Goal: Information Seeking & Learning: Understand process/instructions

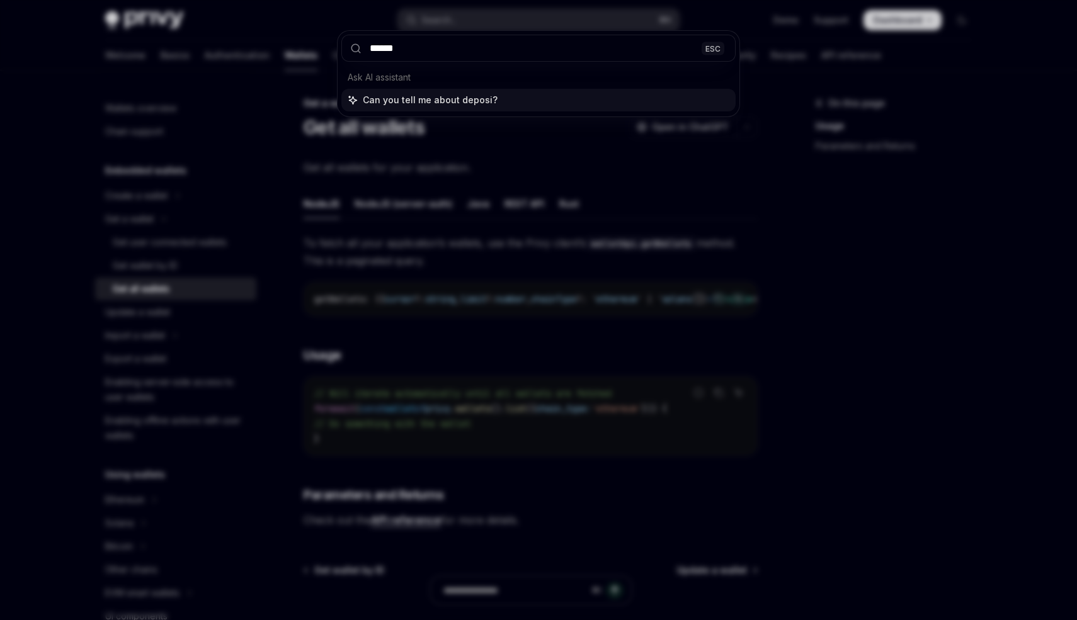
type input "*******"
type input "**********"
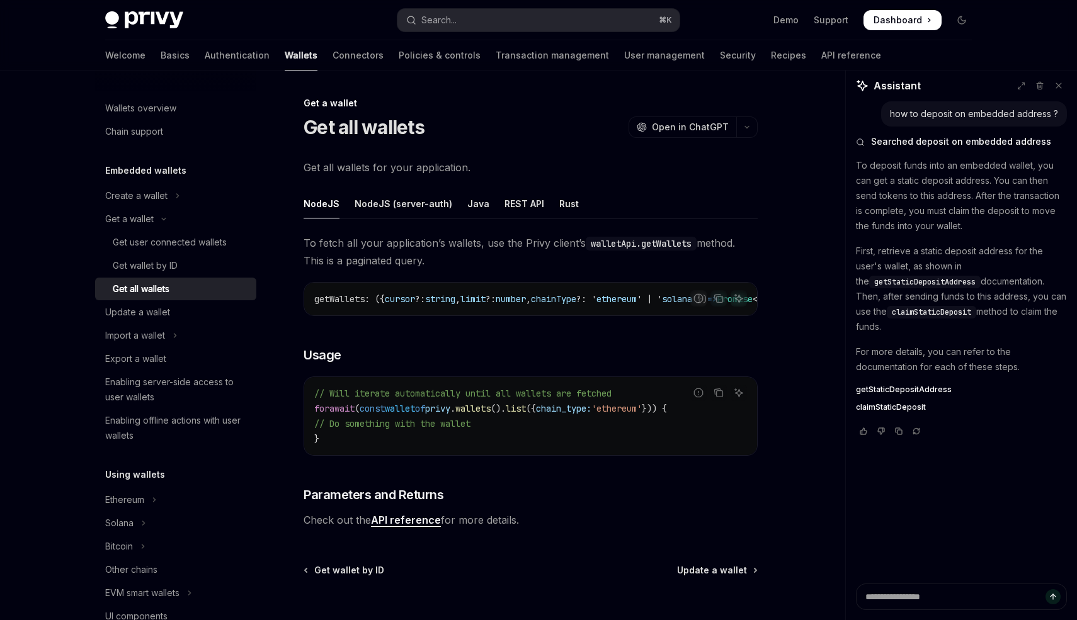
type textarea "*"
click at [561, 28] on button "Search... ⌘ K" at bounding box center [538, 20] width 282 height 23
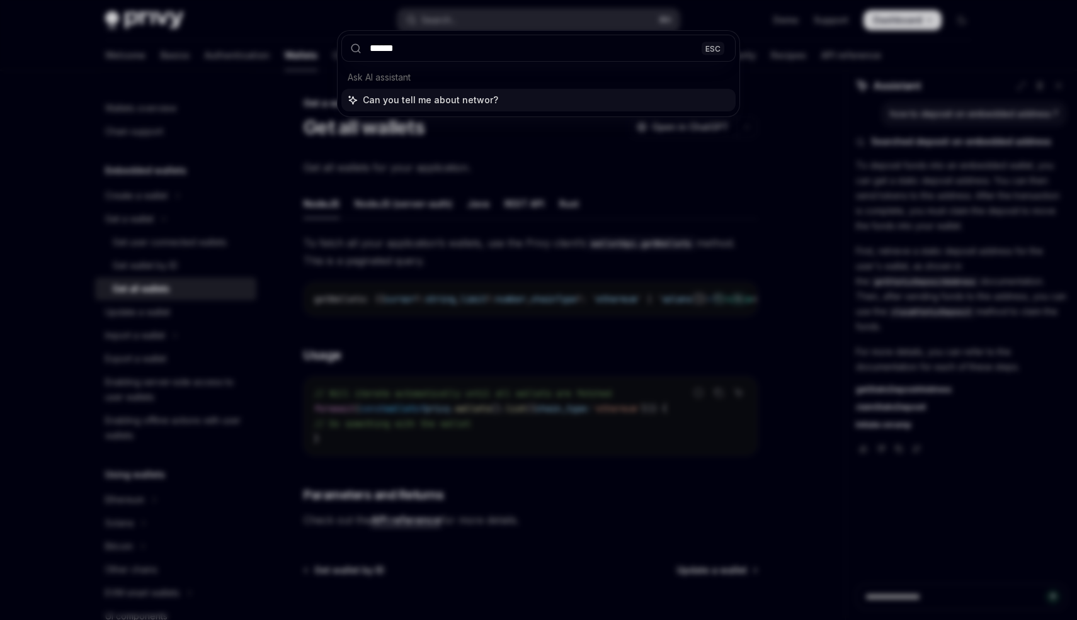
type input "*******"
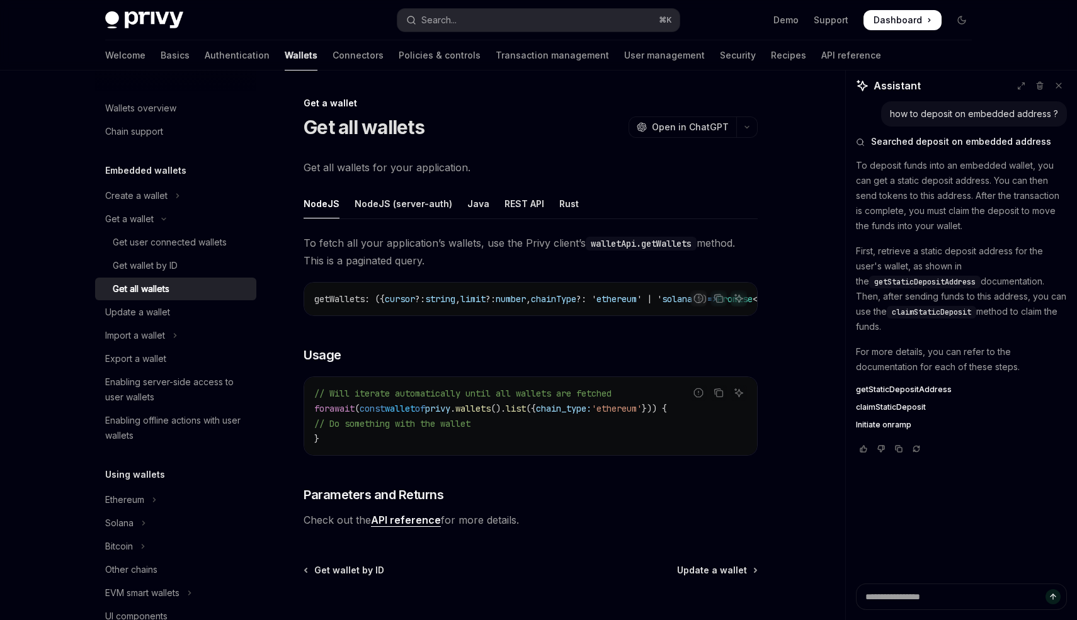
type textarea "*"
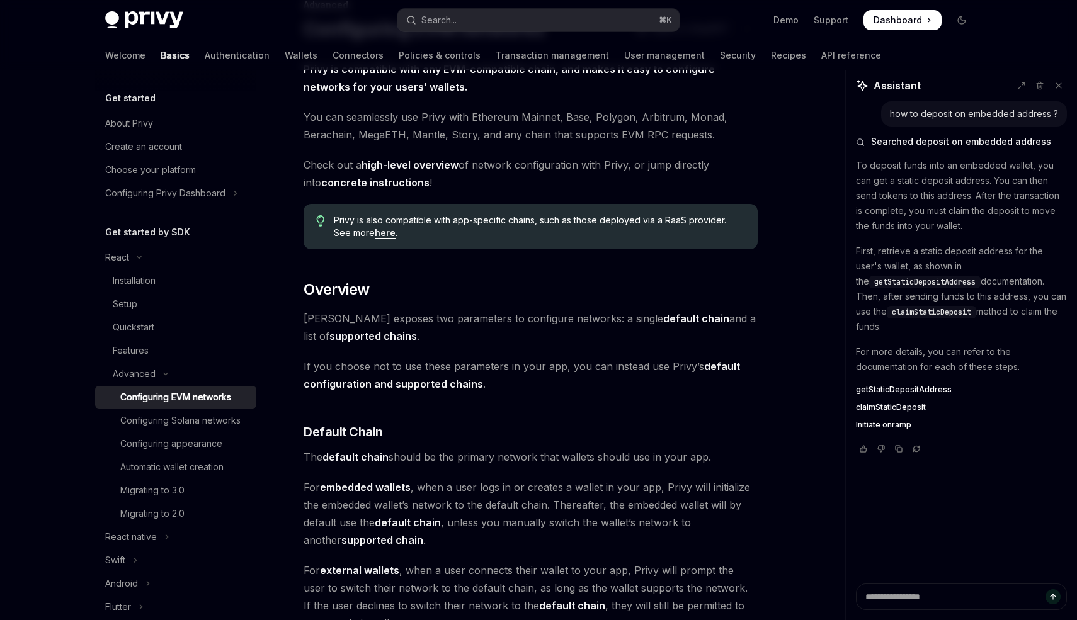
scroll to position [81, 0]
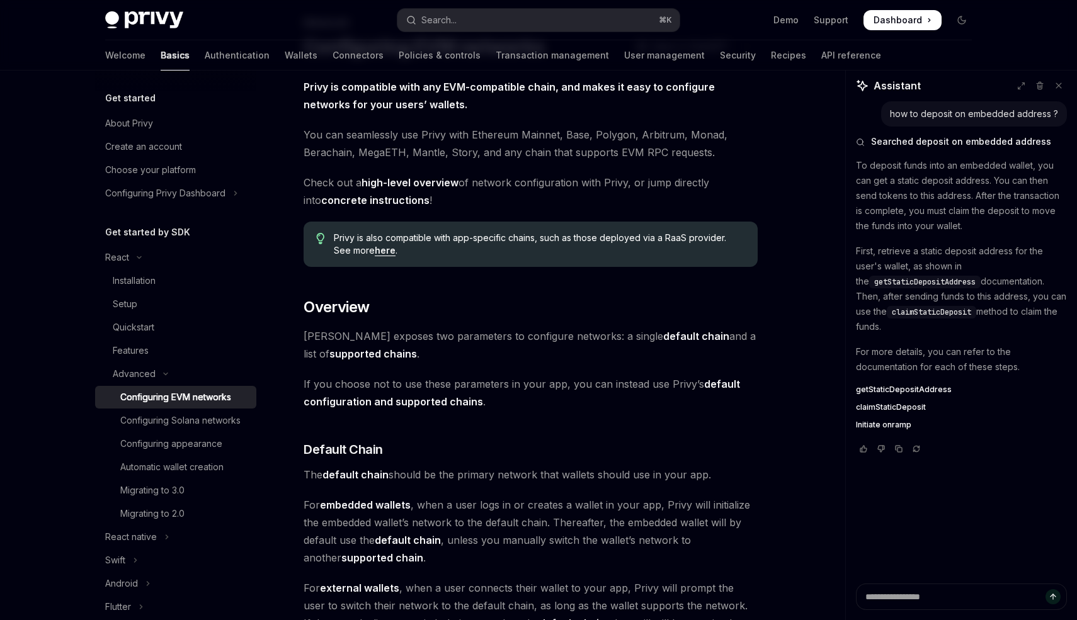
click at [663, 334] on strong "default chain" at bounding box center [696, 336] width 66 height 13
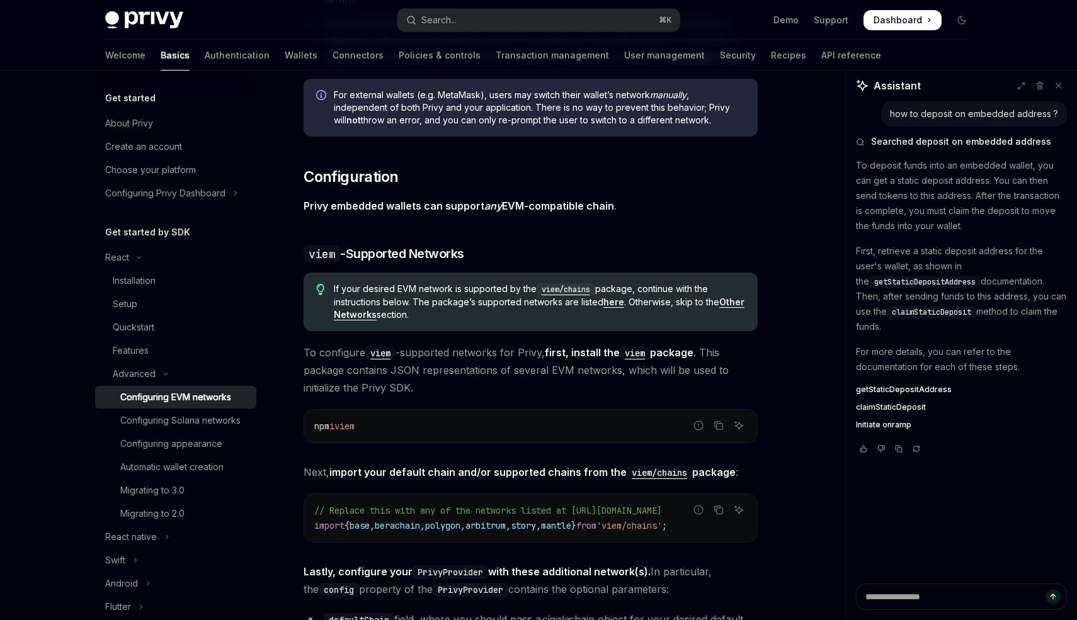
scroll to position [1097, 0]
drag, startPoint x: 297, startPoint y: 202, endPoint x: 580, endPoint y: 202, distance: 282.8
click at [580, 202] on strong "Privy embedded wallets can support any EVM-compatible chain" at bounding box center [459, 206] width 311 height 13
click at [568, 290] on code "viem/chains" at bounding box center [566, 290] width 59 height 13
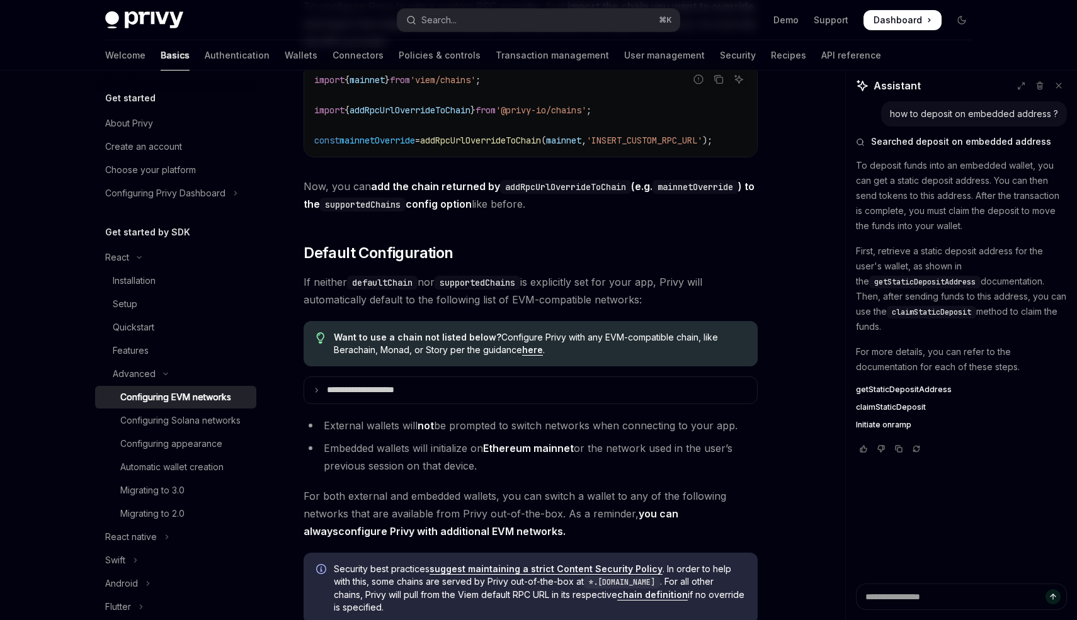
scroll to position [3189, 0]
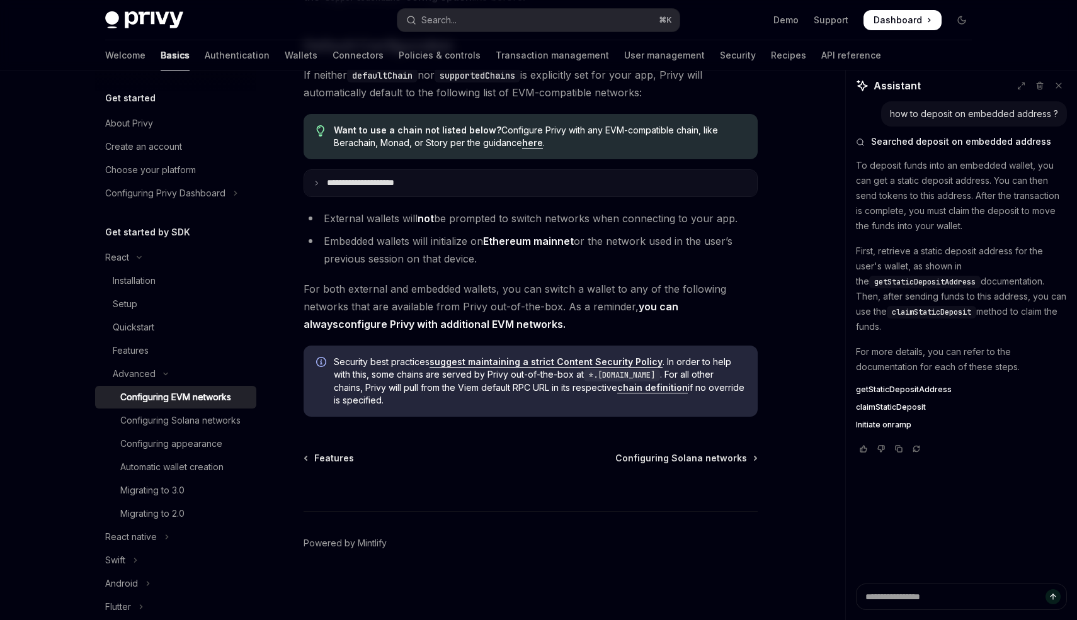
click at [329, 184] on p "**********" at bounding box center [375, 183] width 96 height 11
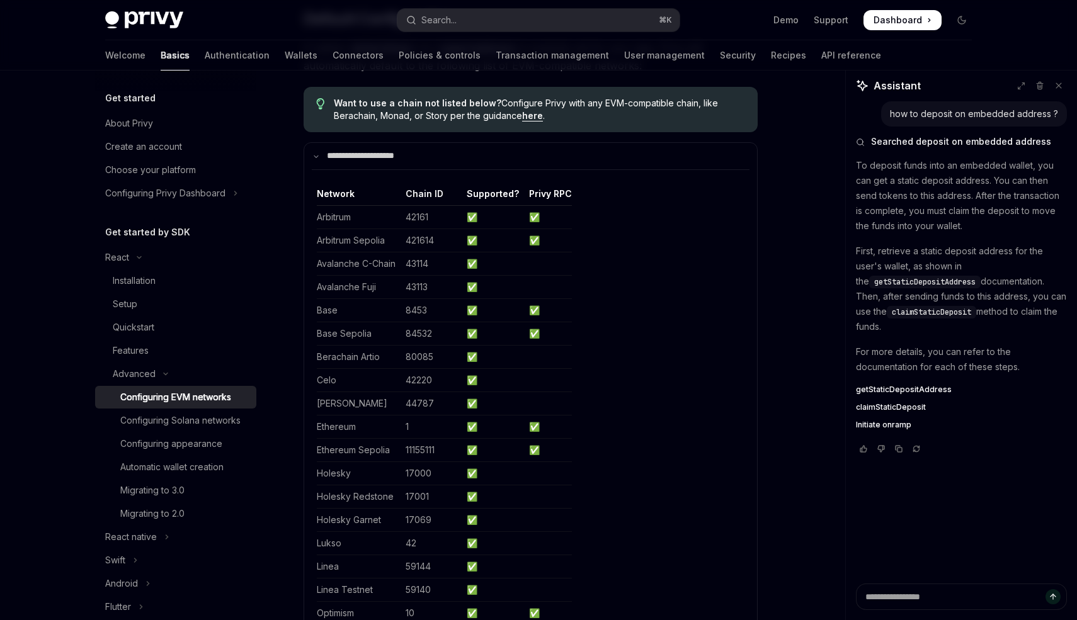
scroll to position [3170, 0]
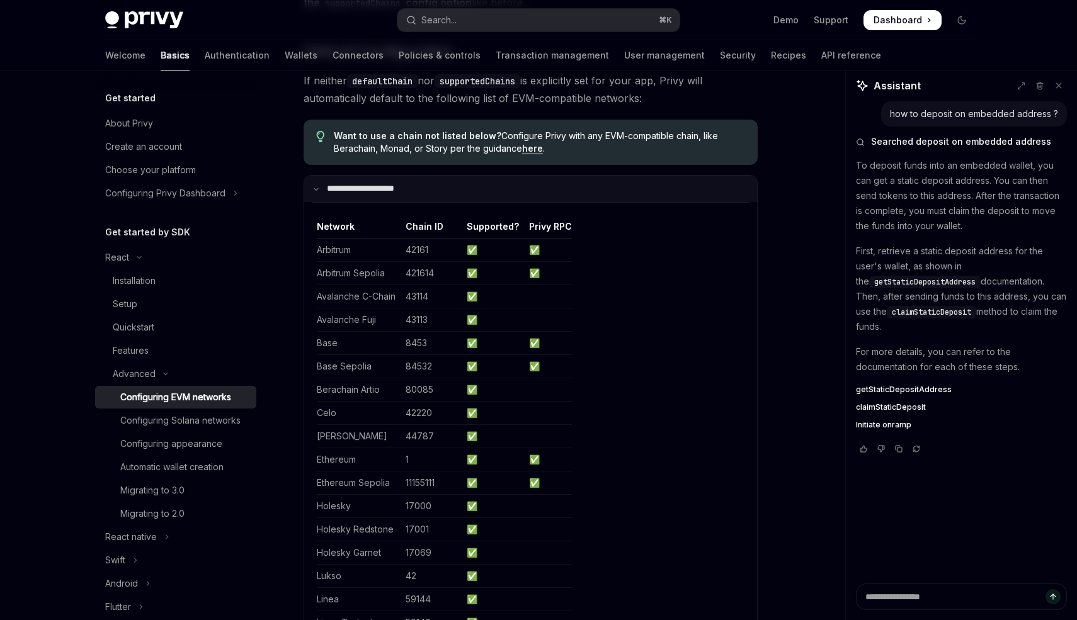
click at [321, 202] on summary "**********" at bounding box center [530, 189] width 453 height 26
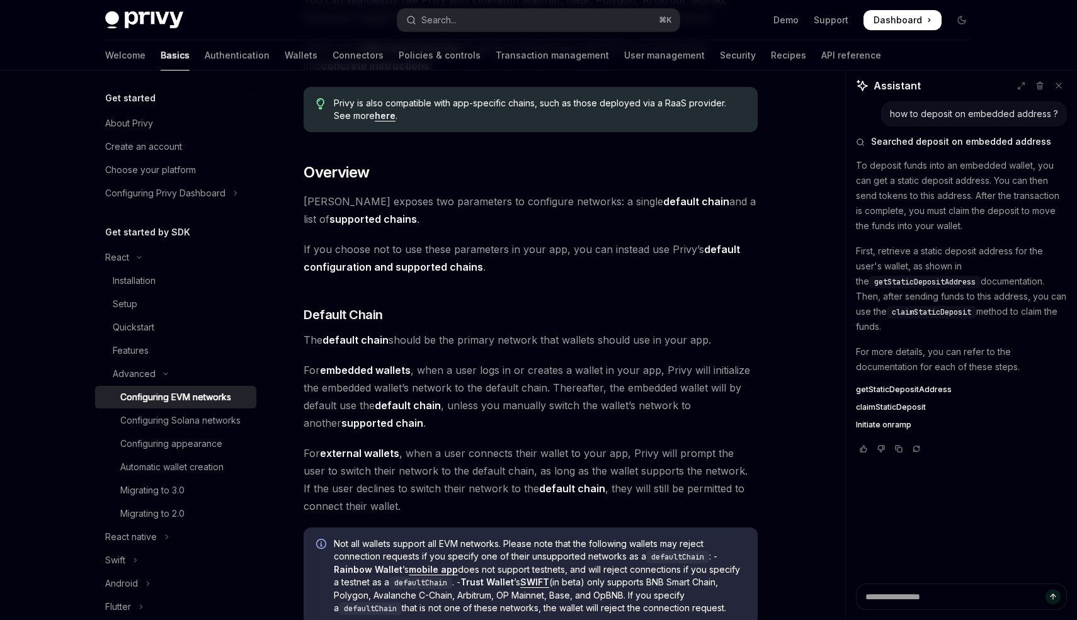
scroll to position [219, 0]
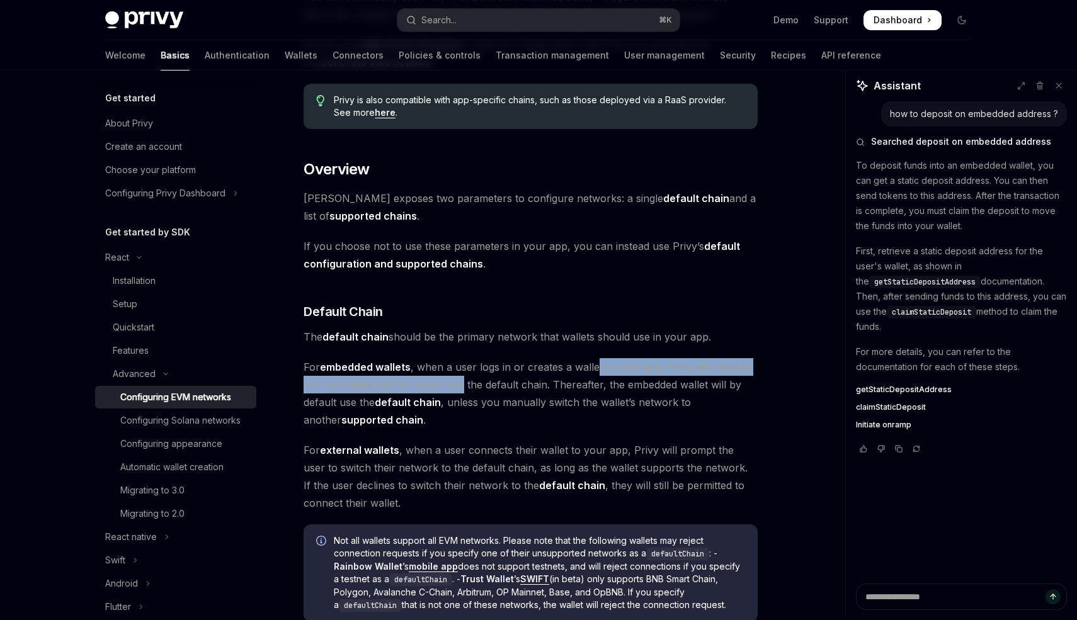
drag, startPoint x: 464, startPoint y: 376, endPoint x: 594, endPoint y: 375, distance: 130.4
click at [594, 375] on span "For embedded wallets , when a user logs in or creates a wallet in your app, Pri…" at bounding box center [531, 393] width 454 height 71
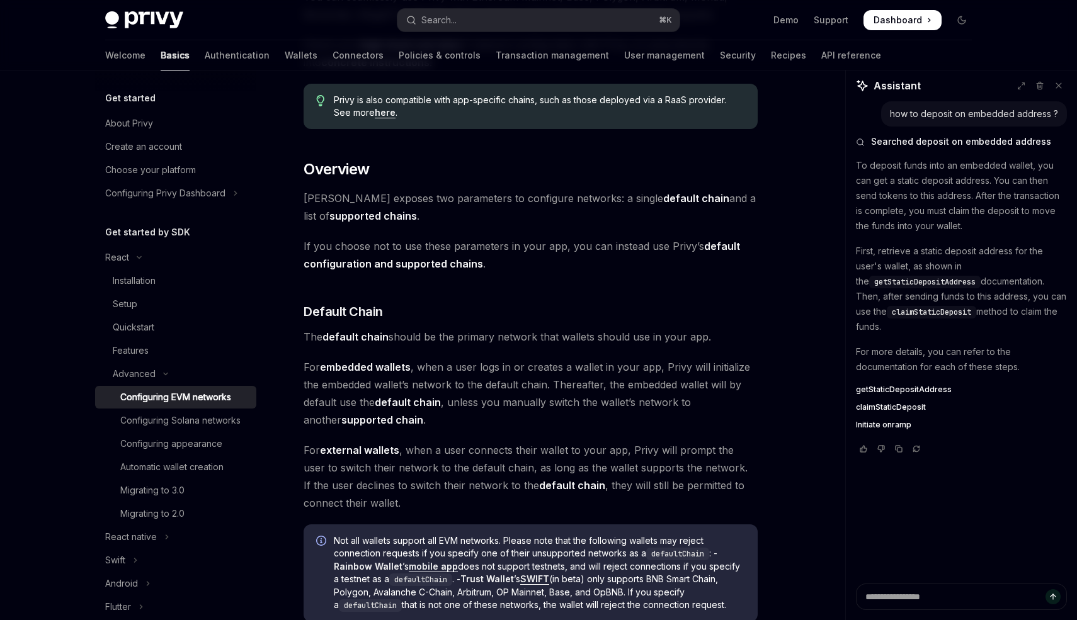
scroll to position [233, 0]
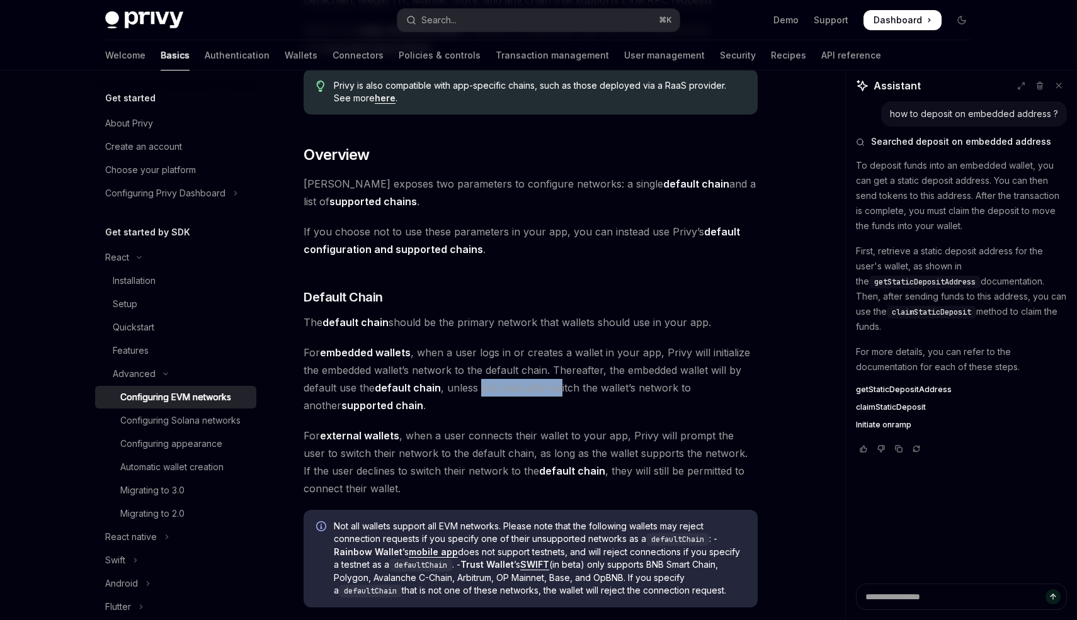
drag, startPoint x: 483, startPoint y: 390, endPoint x: 560, endPoint y: 390, distance: 77.5
click at [560, 390] on span "For embedded wallets , when a user logs in or creates a wallet in your app, Pri…" at bounding box center [531, 379] width 454 height 71
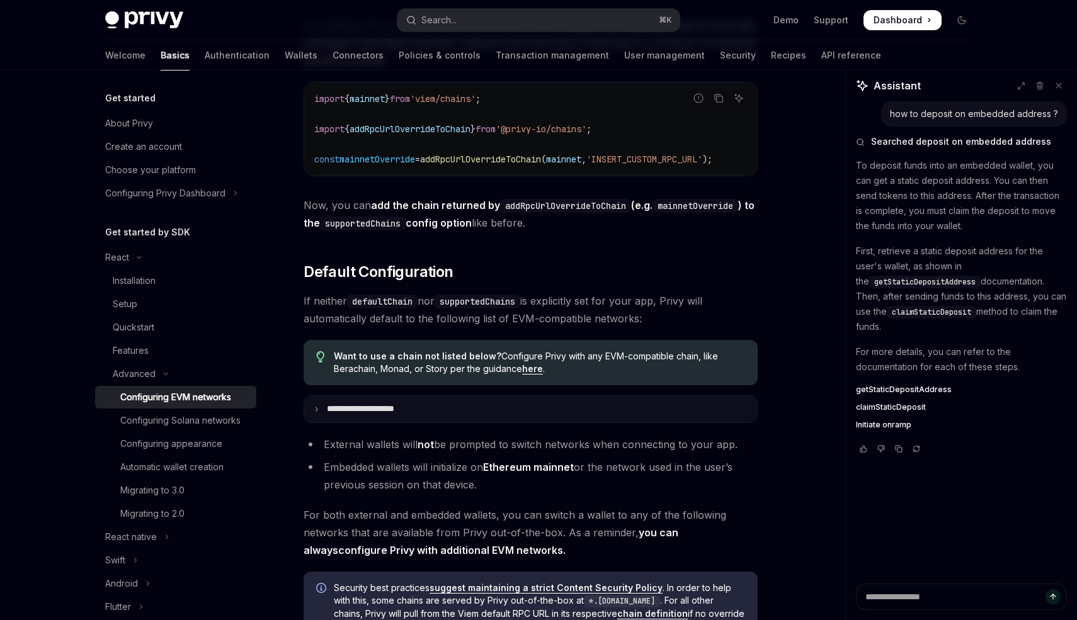
scroll to position [2938, 0]
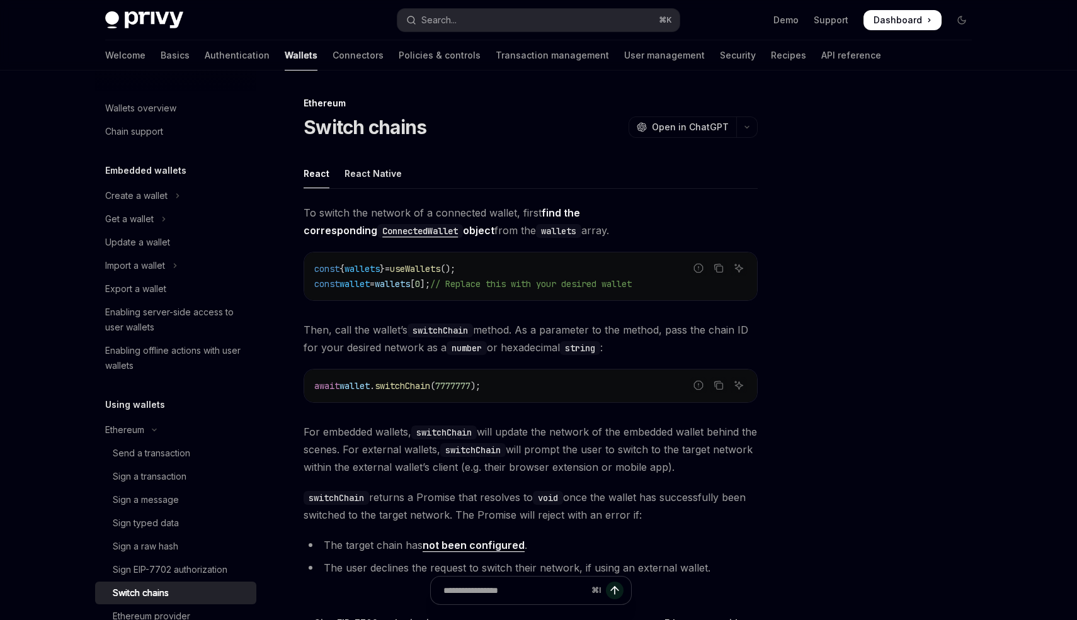
drag, startPoint x: 307, startPoint y: 214, endPoint x: 496, endPoint y: 222, distance: 189.8
click at [493, 222] on span "To switch the network of a connected wallet, first find the corresponding Conne…" at bounding box center [531, 221] width 454 height 35
click at [496, 222] on span "To switch the network of a connected wallet, first find the corresponding Conne…" at bounding box center [531, 221] width 454 height 35
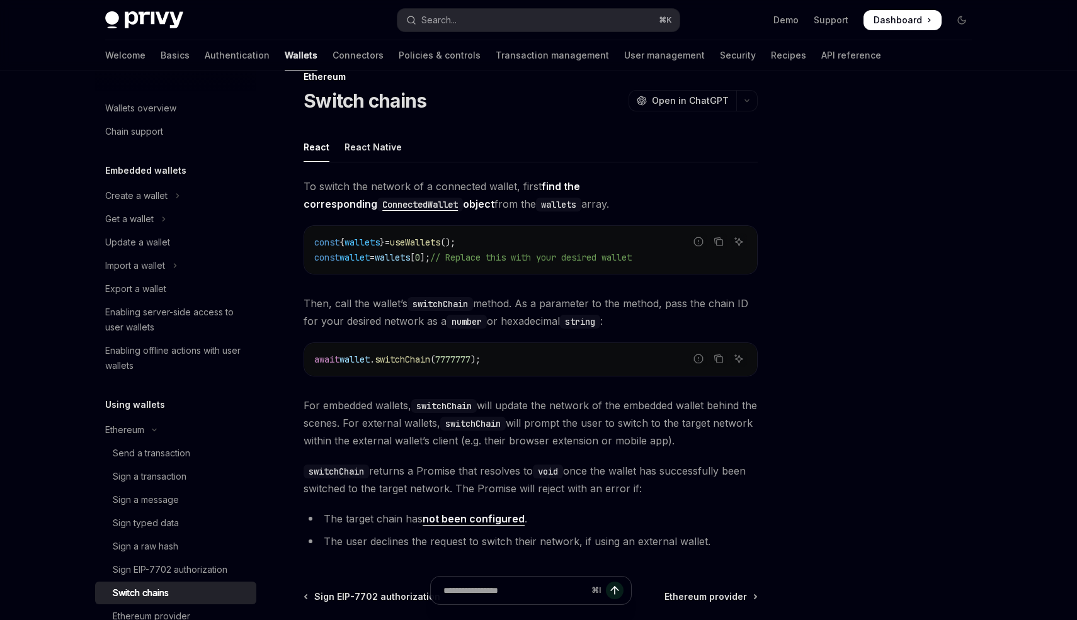
scroll to position [27, 0]
drag, startPoint x: 510, startPoint y: 354, endPoint x: 307, endPoint y: 356, distance: 202.8
click at [307, 355] on div "await wallet . switchChain ( 7777777 );" at bounding box center [530, 359] width 453 height 33
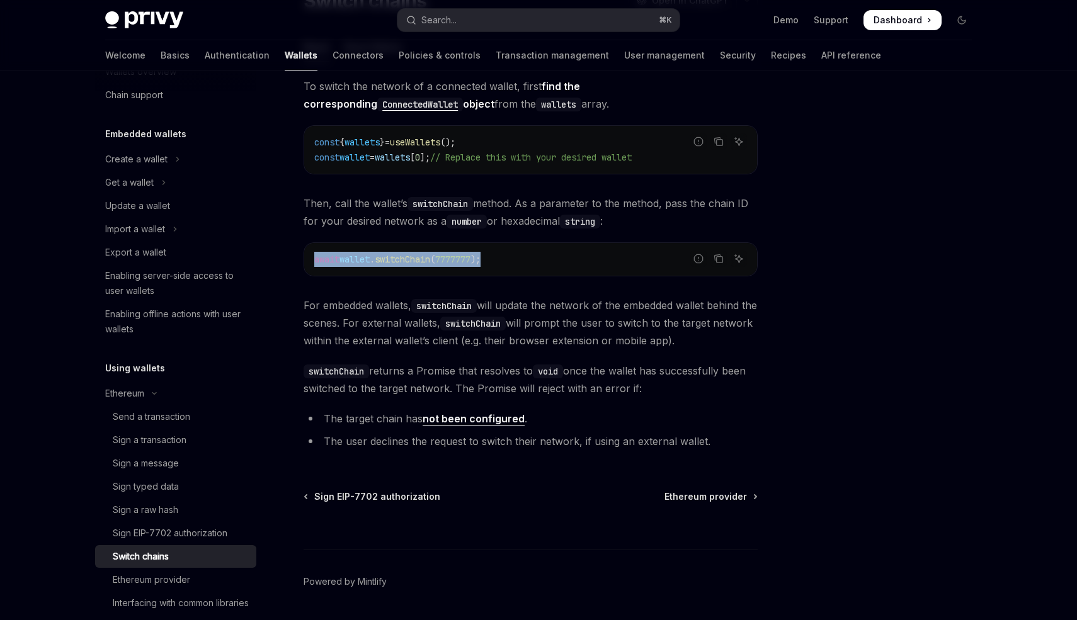
scroll to position [125, 0]
drag, startPoint x: 534, startPoint y: 261, endPoint x: 312, endPoint y: 258, distance: 221.8
click at [312, 258] on div "await wallet . switchChain ( 7777777 );" at bounding box center [530, 261] width 453 height 33
copy span "await wallet . switchChain ( 7777777 );"
click at [515, 256] on code "await wallet . switchChain ( 7777777 );" at bounding box center [530, 261] width 433 height 15
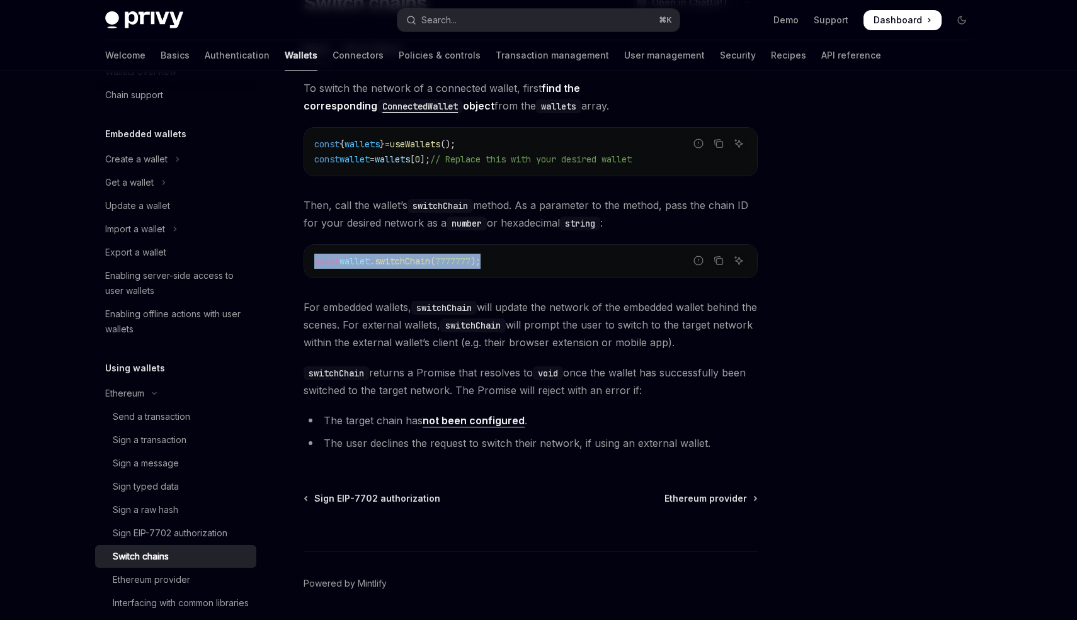
drag, startPoint x: 515, startPoint y: 261, endPoint x: 307, endPoint y: 261, distance: 207.9
click at [307, 261] on div "await wallet . switchChain ( 7777777 );" at bounding box center [530, 261] width 453 height 33
copy span "await wallet . switchChain ( 7777777 );"
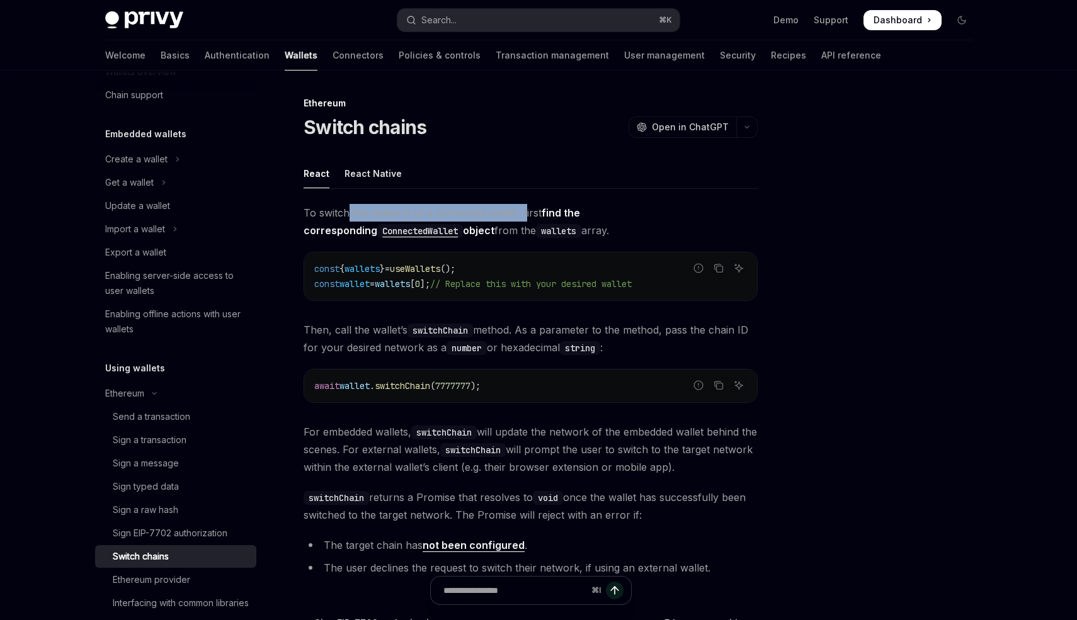
drag, startPoint x: 350, startPoint y: 214, endPoint x: 524, endPoint y: 214, distance: 173.9
click at [524, 214] on span "To switch the network of a connected wallet, first find the corresponding Conne…" at bounding box center [531, 221] width 454 height 35
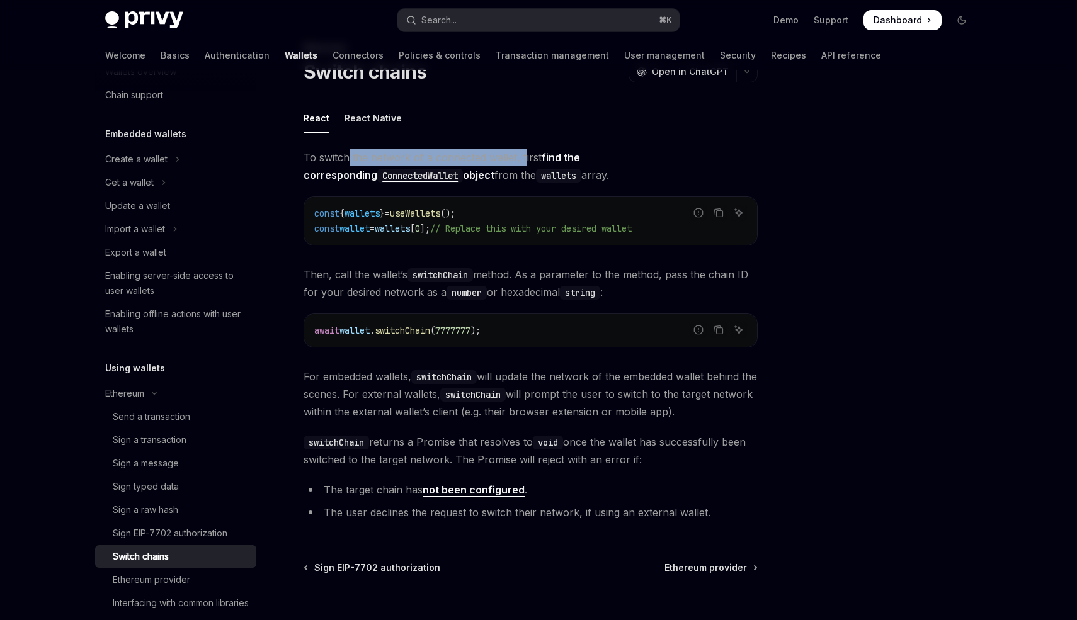
scroll to position [71, 0]
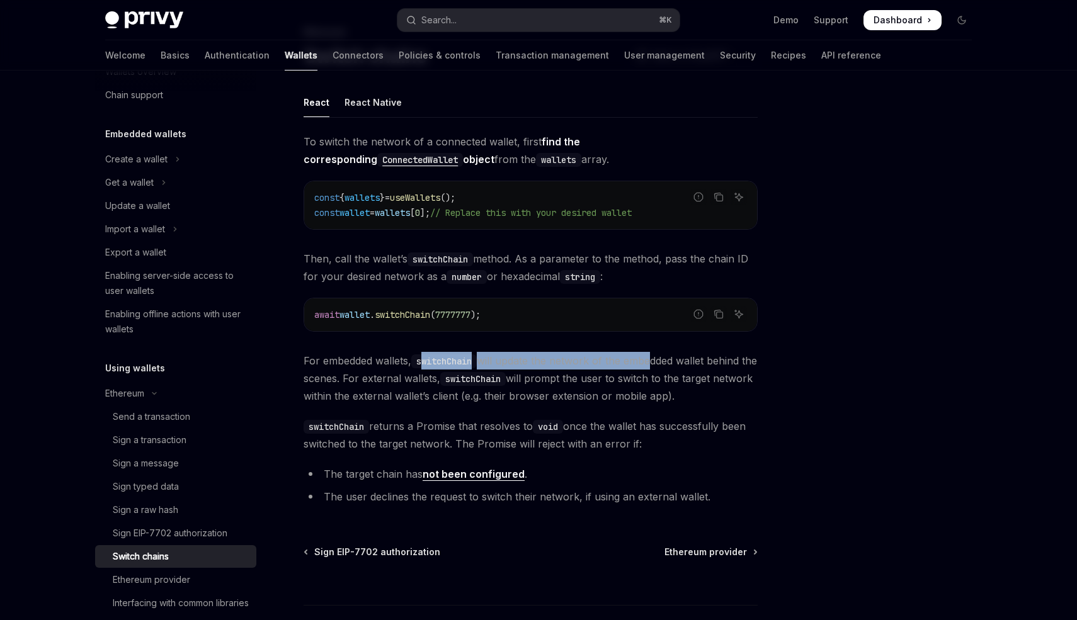
drag, startPoint x: 426, startPoint y: 361, endPoint x: 654, endPoint y: 360, distance: 228.7
click at [654, 361] on span "For embedded wallets, switchChain will update the network of the embedded walle…" at bounding box center [531, 378] width 454 height 53
click at [654, 360] on span "For embedded wallets, switchChain will update the network of the embedded walle…" at bounding box center [531, 378] width 454 height 53
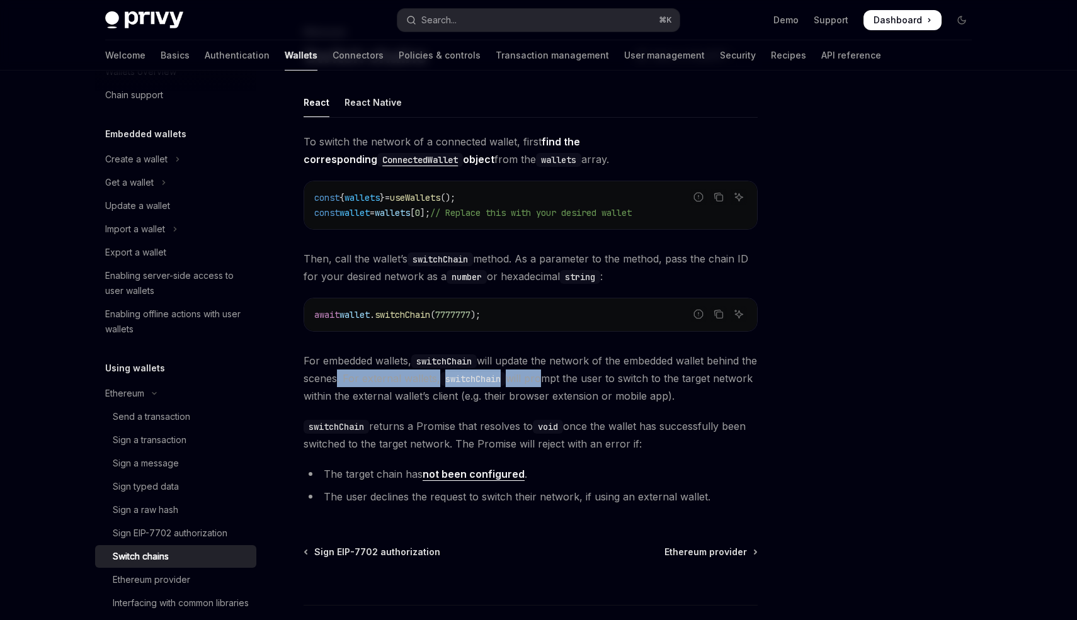
drag, startPoint x: 352, startPoint y: 379, endPoint x: 562, endPoint y: 380, distance: 209.8
click at [562, 380] on span "For embedded wallets, switchChain will update the network of the embedded walle…" at bounding box center [531, 378] width 454 height 53
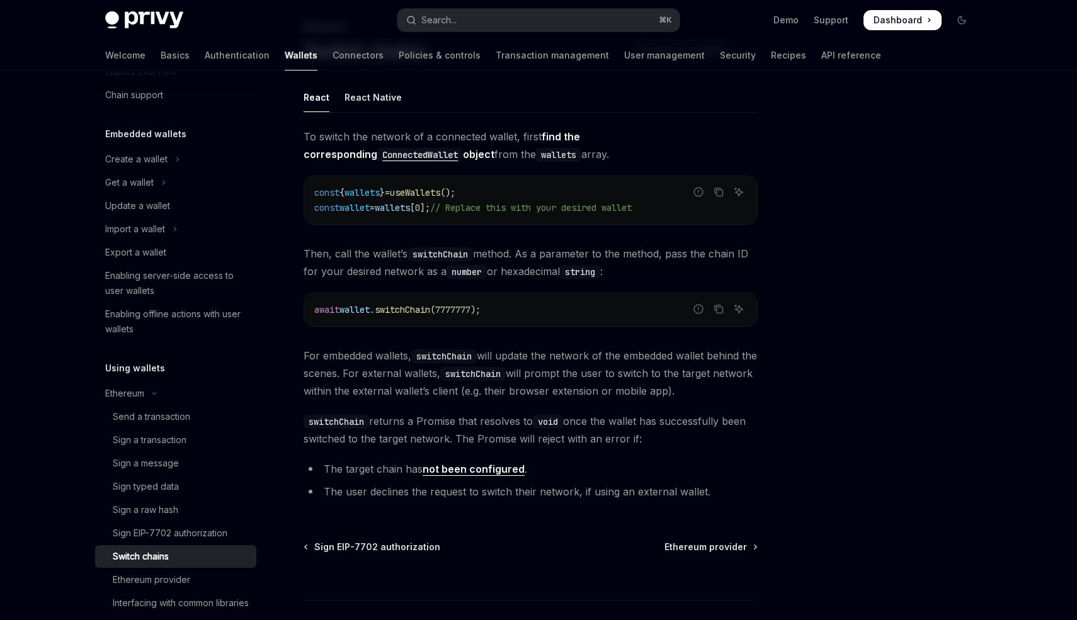
scroll to position [77, 0]
